Goal: Complete application form: Complete application form

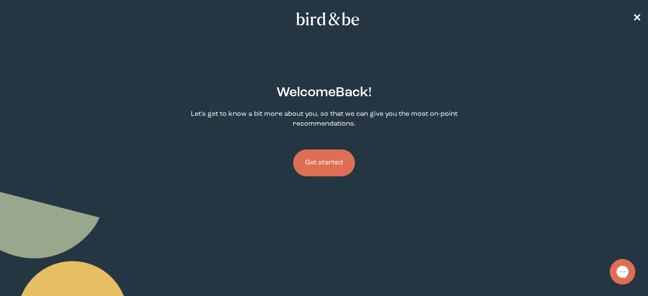
click at [332, 162] on button "Get started" at bounding box center [324, 163] width 62 height 27
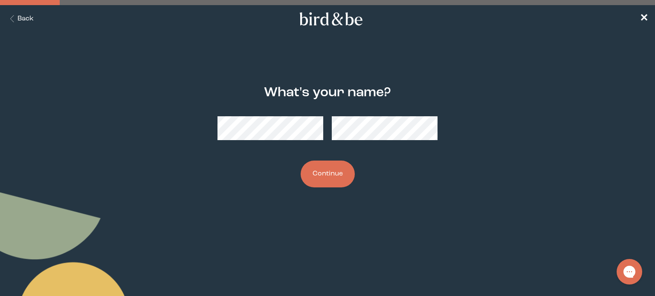
click at [335, 170] on button "Continue" at bounding box center [327, 174] width 54 height 27
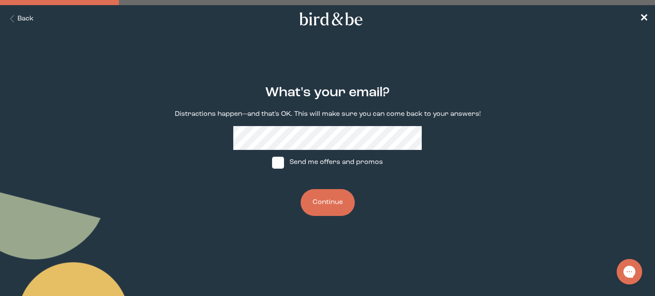
click at [281, 162] on span at bounding box center [278, 163] width 12 height 12
click at [272, 162] on input "Send me offers and promos" at bounding box center [271, 162] width 0 height 0
checkbox input "true"
click at [331, 201] on button "Continue" at bounding box center [327, 202] width 54 height 27
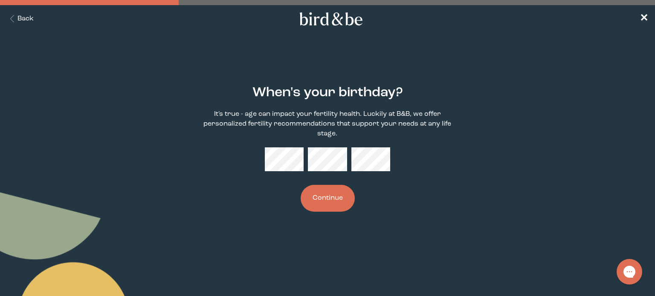
click at [334, 202] on button "Continue" at bounding box center [327, 198] width 54 height 27
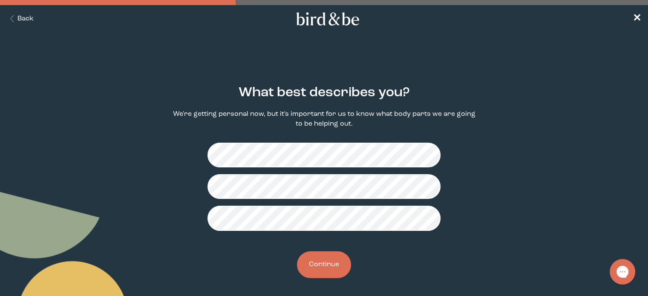
click at [338, 266] on button "Continue" at bounding box center [324, 264] width 54 height 27
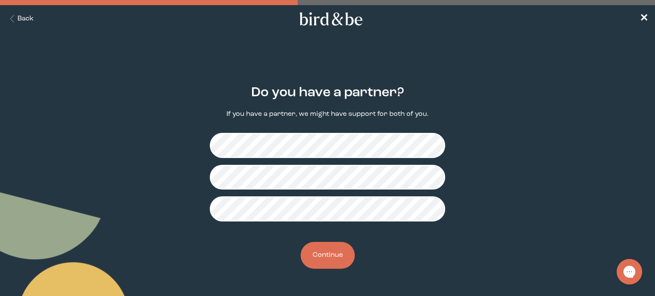
click at [338, 258] on button "Continue" at bounding box center [327, 255] width 54 height 27
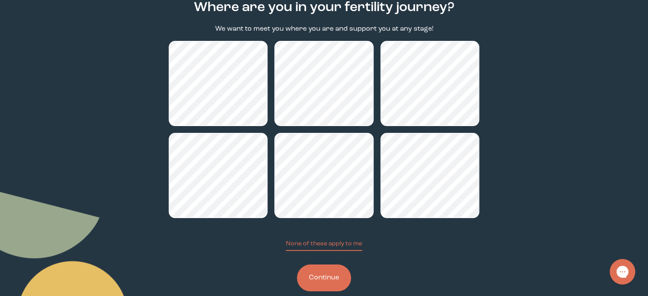
scroll to position [101, 0]
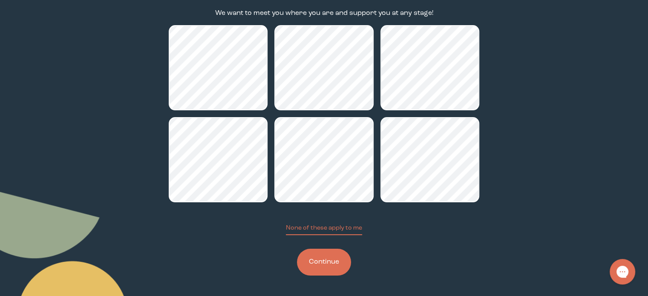
click at [338, 267] on button "Continue" at bounding box center [324, 262] width 54 height 27
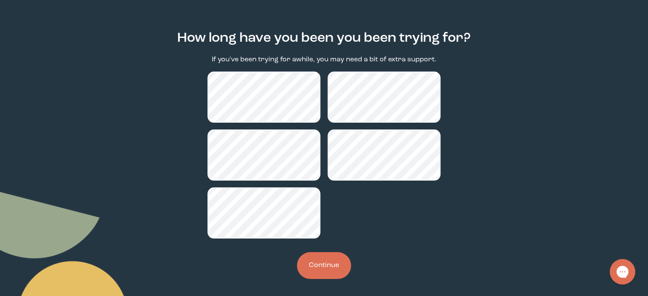
scroll to position [58, 0]
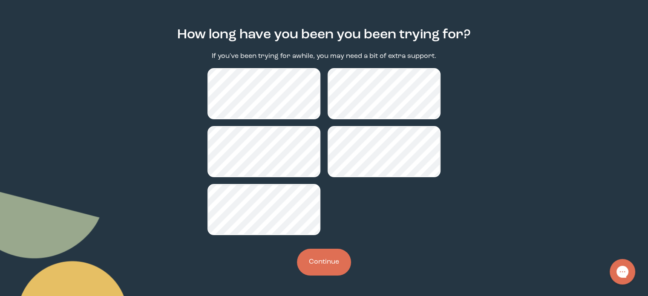
click at [334, 268] on button "Continue" at bounding box center [324, 262] width 54 height 27
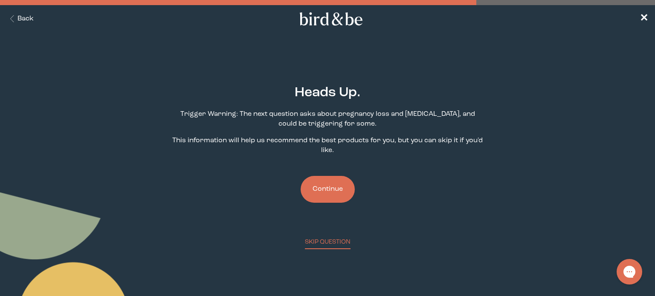
click at [335, 187] on button "Continue" at bounding box center [327, 189] width 54 height 27
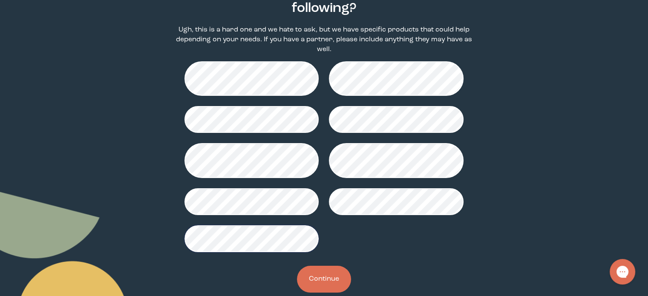
scroll to position [112, 0]
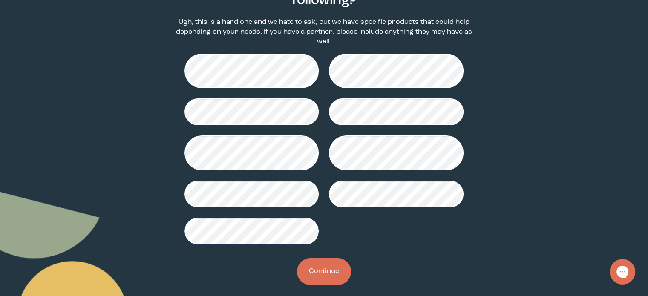
click at [337, 258] on button "Continue" at bounding box center [324, 271] width 54 height 27
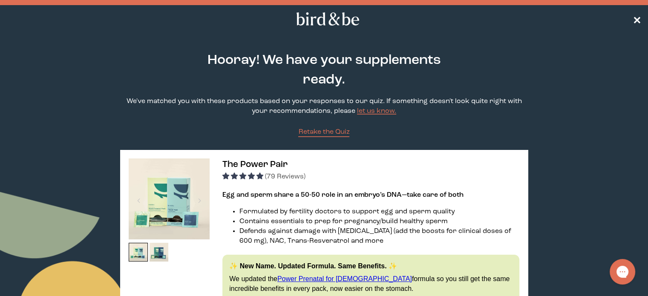
click at [638, 15] on span "✕" at bounding box center [637, 19] width 9 height 10
